Goal: Find specific page/section: Find specific page/section

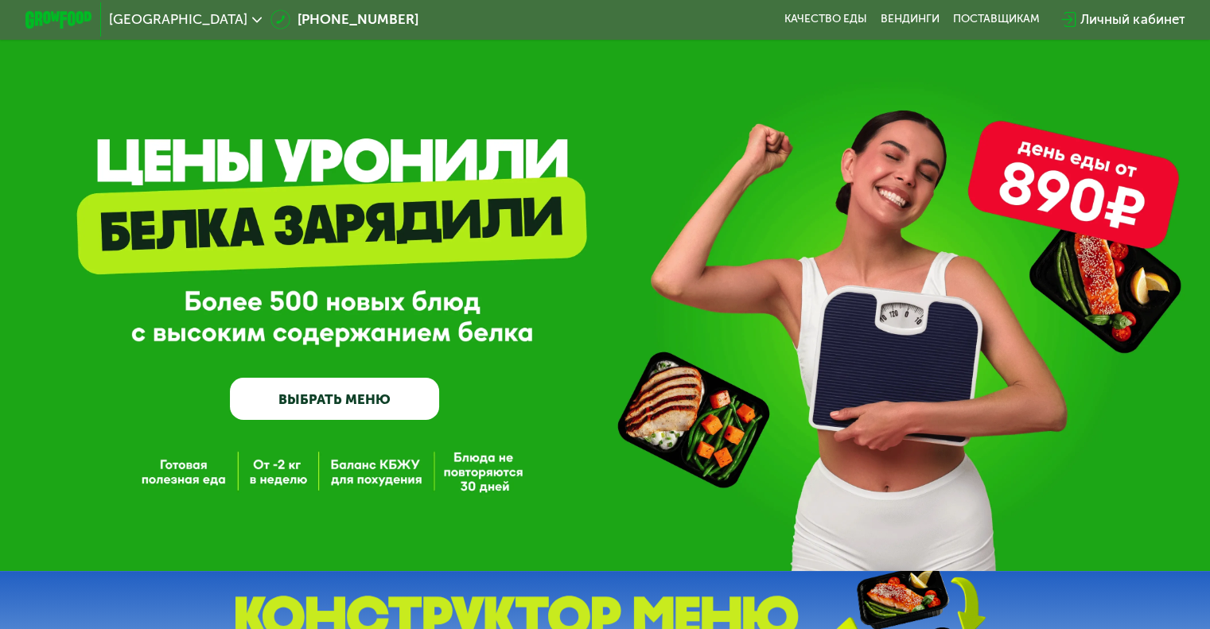
click at [142, 21] on span "Москва" at bounding box center [178, 20] width 138 height 14
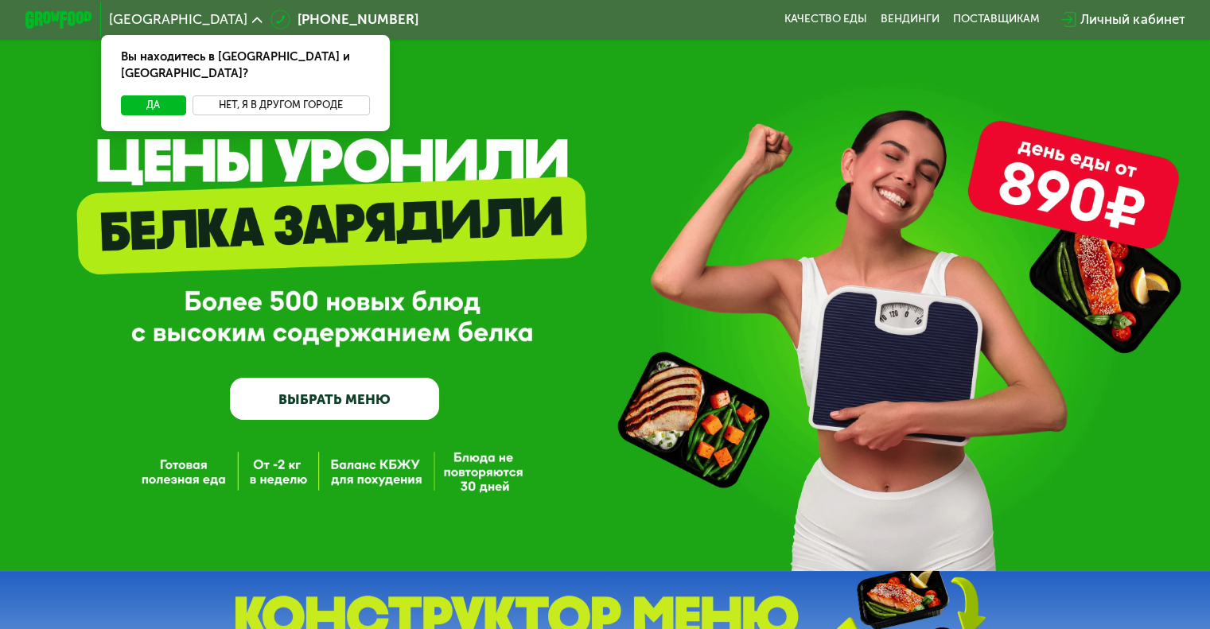
click at [237, 95] on button "Нет, я в другом городе" at bounding box center [281, 105] width 177 height 20
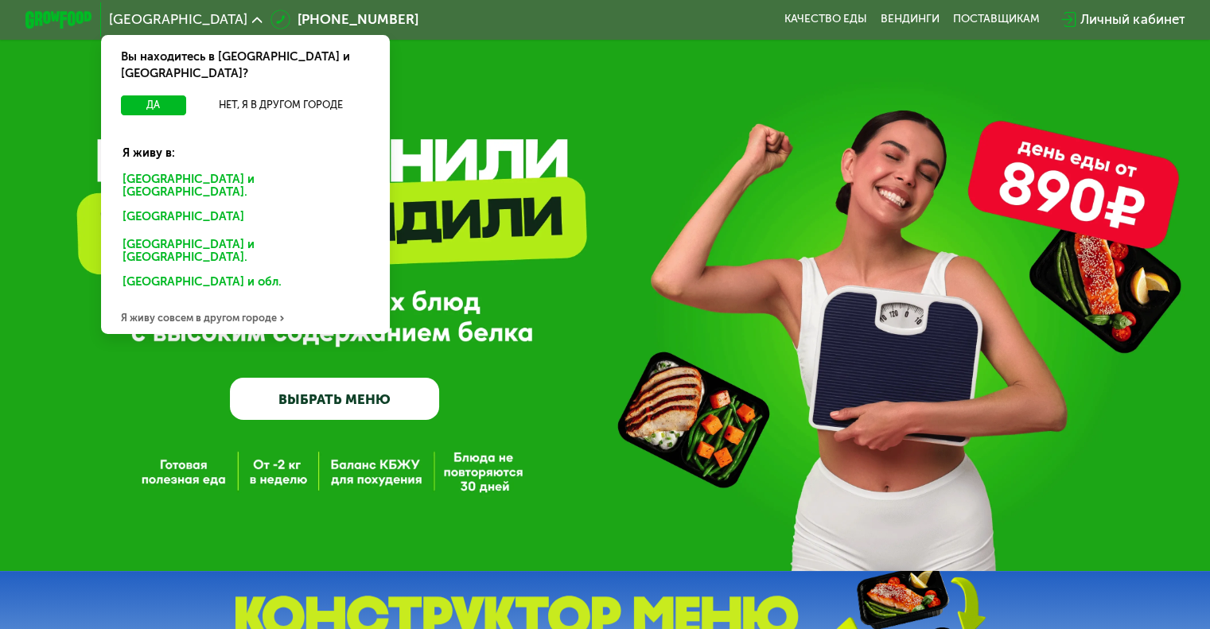
click at [190, 205] on div "Санкт-Петербурге и обл." at bounding box center [242, 218] width 263 height 27
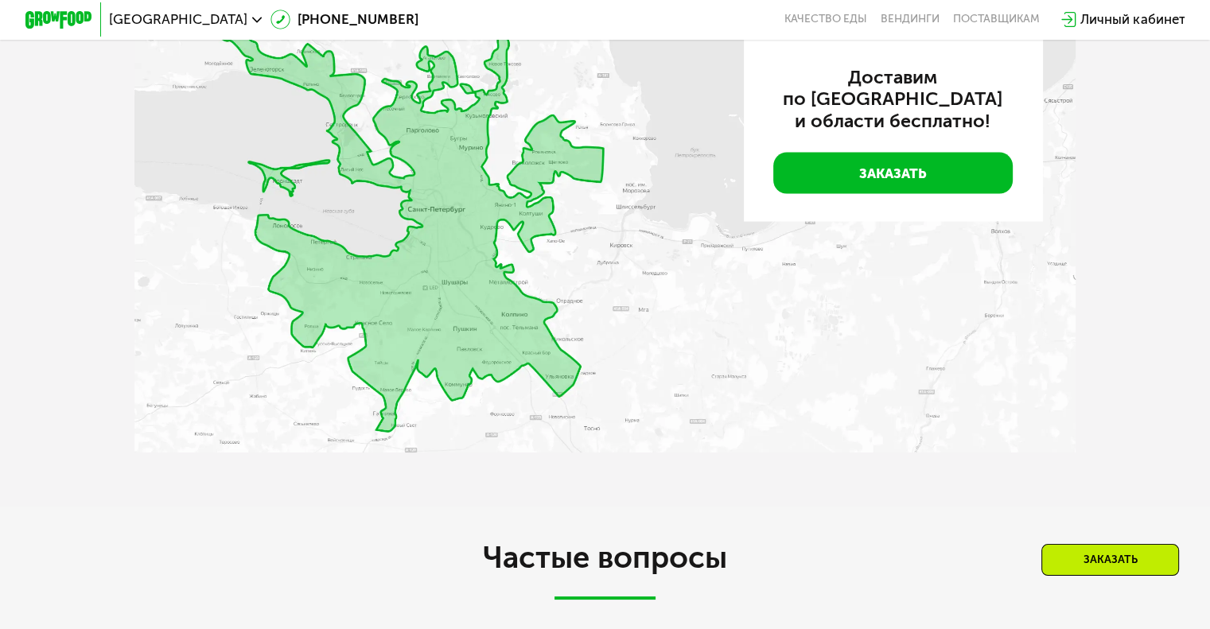
scroll to position [3302, 0]
